Goal: Task Accomplishment & Management: Use online tool/utility

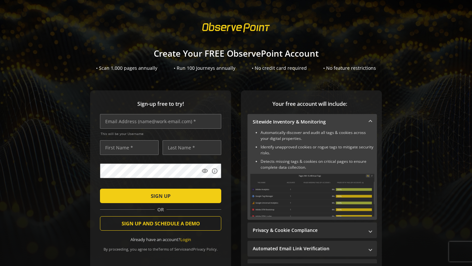
scroll to position [20, 0]
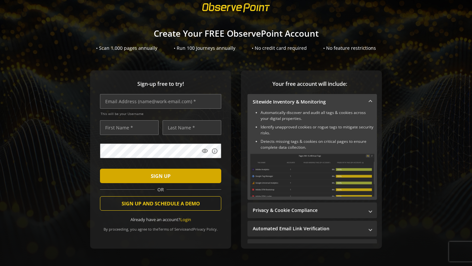
click at [181, 183] on span "submit" at bounding box center [160, 176] width 121 height 16
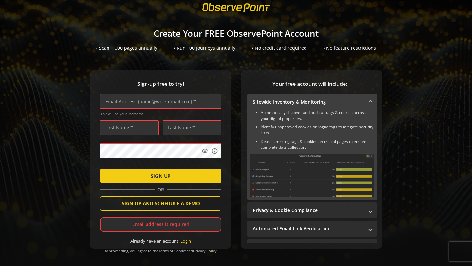
scroll to position [36, 0]
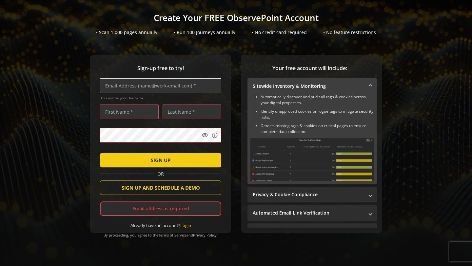
click at [171, 89] on input "text" at bounding box center [160, 85] width 121 height 15
type input "[EMAIL_ADDRESS][DOMAIN_NAME]"
click at [118, 127] on form "[EMAIL_ADDRESS][DOMAIN_NAME] This will be your Username visibility info SIGN UP…" at bounding box center [160, 153] width 121 height 150
click at [122, 114] on input "text" at bounding box center [129, 112] width 59 height 15
type input "[DEMOGRAPHIC_DATA]"
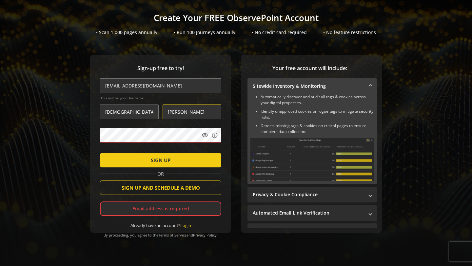
type input "[PERSON_NAME]"
click at [202, 135] on mat-icon "visibility" at bounding box center [205, 135] width 7 height 7
click at [202, 135] on mat-icon "visibility_off" at bounding box center [205, 135] width 7 height 7
click at [189, 155] on span "submit" at bounding box center [160, 160] width 121 height 16
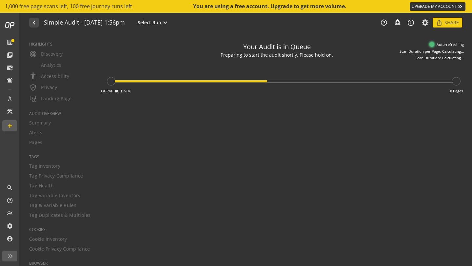
type textarea "Notes can include: -a description of what this audit is validating -changes in …"
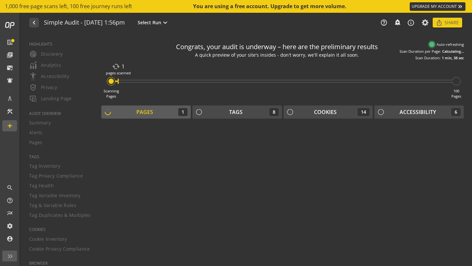
click at [117, 70] on mat-icon "cached" at bounding box center [116, 67] width 8 height 8
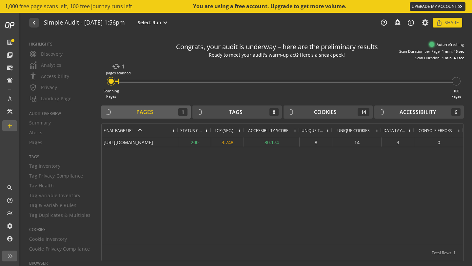
click at [190, 27] on div "navigate_before Simple Audit - [DATE] 1:56pm Select Run expand_more" at bounding box center [114, 23] width 171 height 10
click at [161, 24] on span "Select Run" at bounding box center [150, 22] width 24 height 7
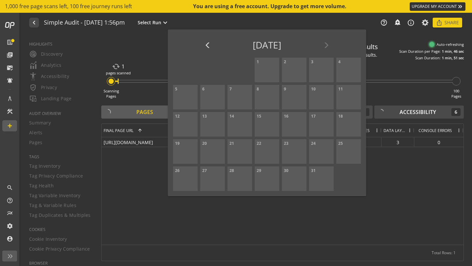
click at [71, 56] on div at bounding box center [236, 133] width 472 height 266
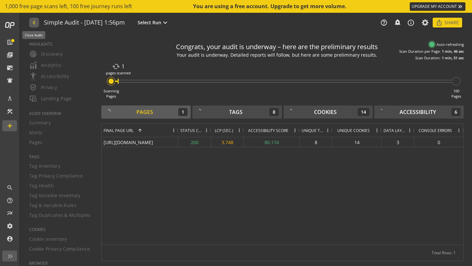
click at [35, 26] on mat-icon "navigate_before" at bounding box center [33, 23] width 7 height 8
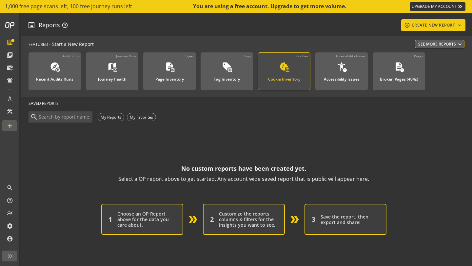
click at [271, 67] on div "cookie list_alt Cookie Inventory" at bounding box center [284, 73] width 39 height 22
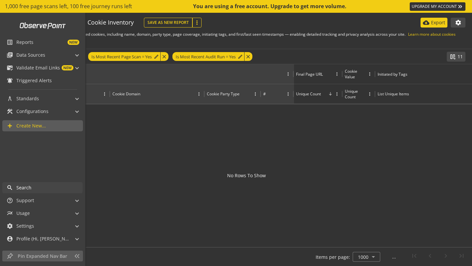
click at [29, 187] on span "Search" at bounding box center [23, 188] width 15 height 7
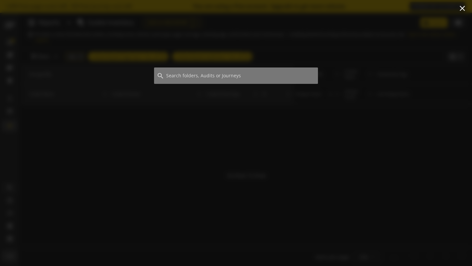
click at [191, 94] on div at bounding box center [236, 142] width 472 height 248
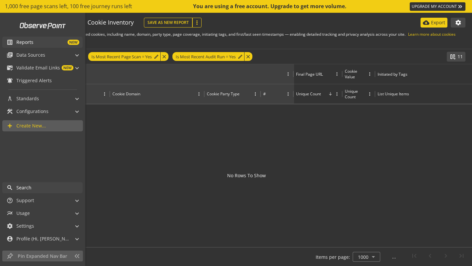
click at [41, 42] on span "NEW" at bounding box center [56, 42] width 46 height 5
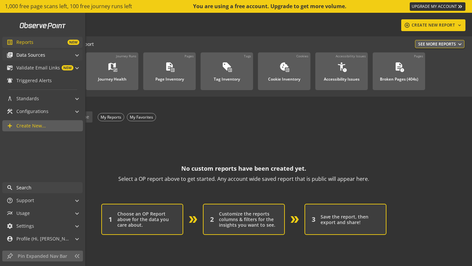
click at [10, 57] on mat-icon "library_books" at bounding box center [10, 55] width 7 height 7
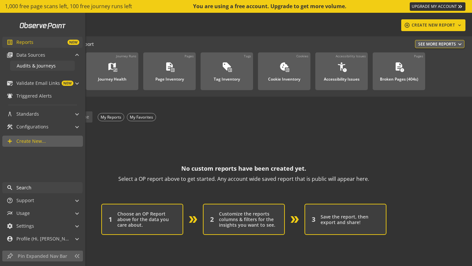
click at [22, 65] on span "Audits & Journeys" at bounding box center [36, 66] width 39 height 6
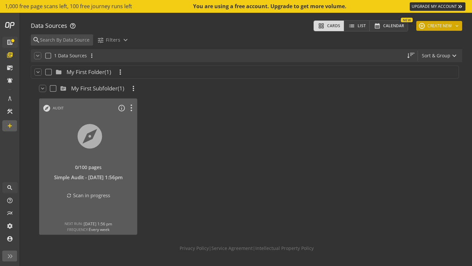
click at [449, 27] on button "add CREATE NEW keyboard_arrow_down" at bounding box center [439, 26] width 46 height 10
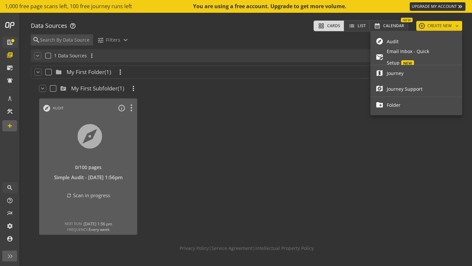
click at [423, 42] on span "Audit" at bounding box center [422, 41] width 70 height 11
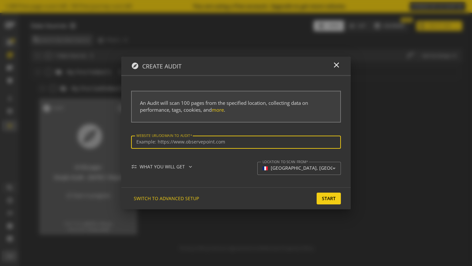
click at [226, 139] on div at bounding box center [235, 142] width 199 height 13
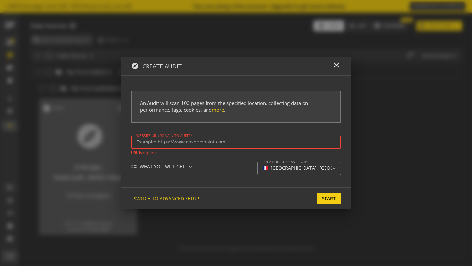
paste input "[URL][DOMAIN_NAME]"
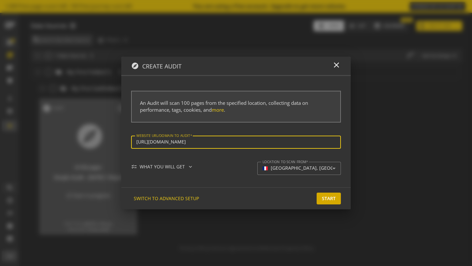
type input "[URL][DOMAIN_NAME]"
click at [337, 201] on span at bounding box center [329, 199] width 24 height 16
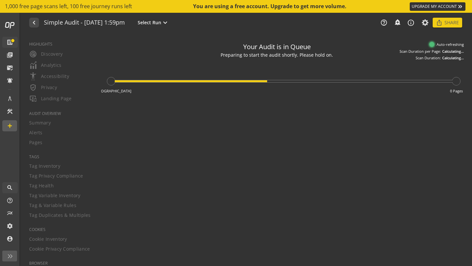
type textarea "Notes can include: -a description of what this audit is validating -changes in …"
